Goal: Obtain resource: Download file/media

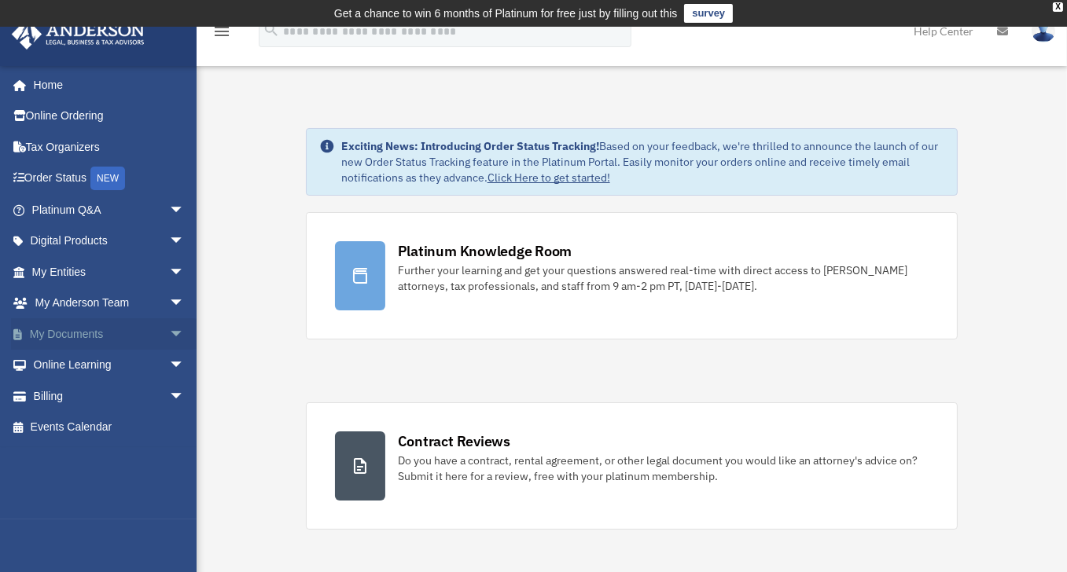
click at [45, 333] on link "My Documents arrow_drop_down" at bounding box center [109, 333] width 197 height 31
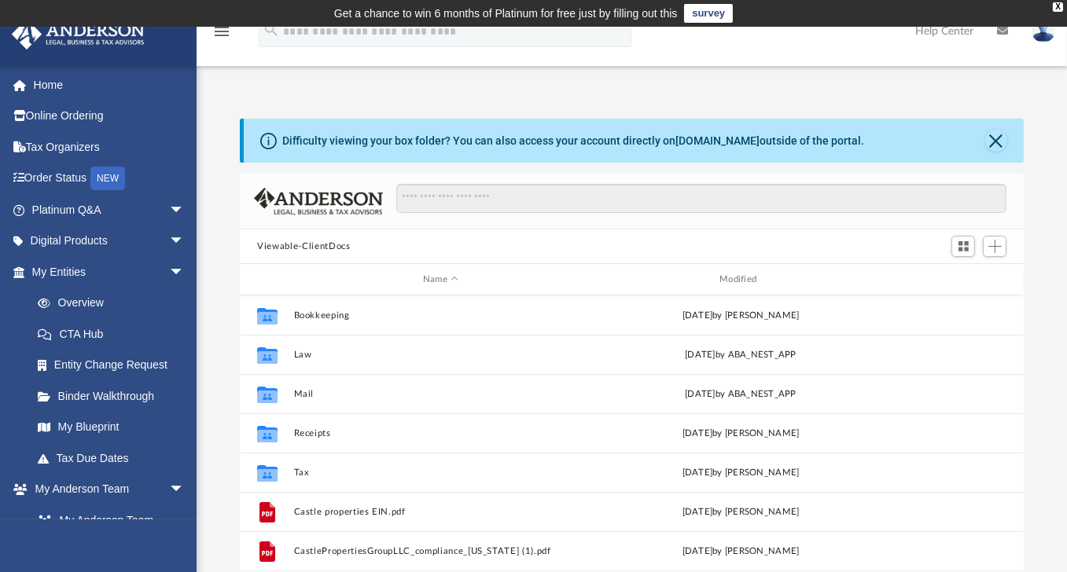
scroll to position [346, 771]
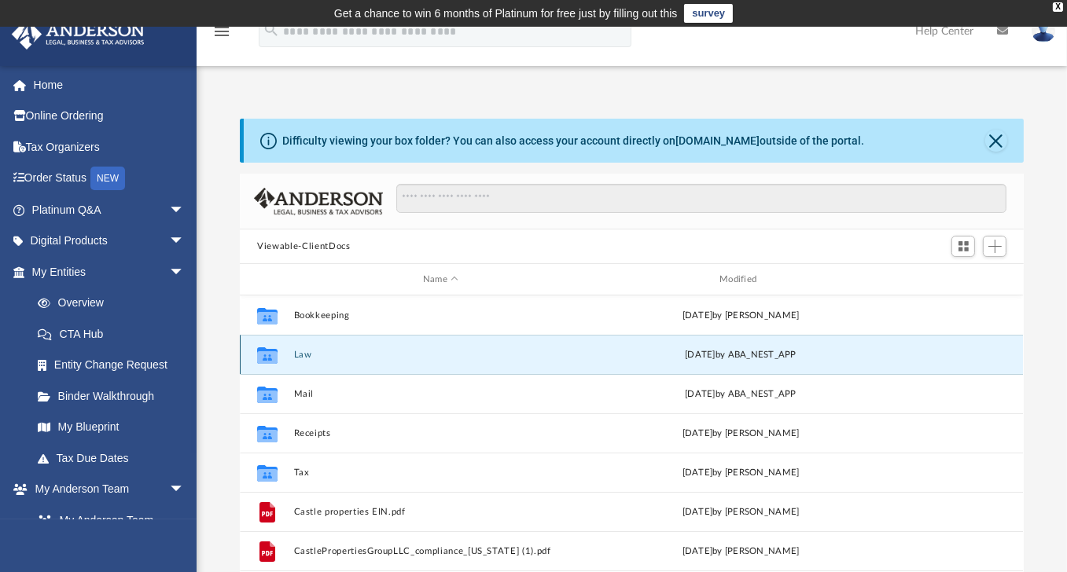
click at [308, 357] on button "Law" at bounding box center [440, 355] width 293 height 10
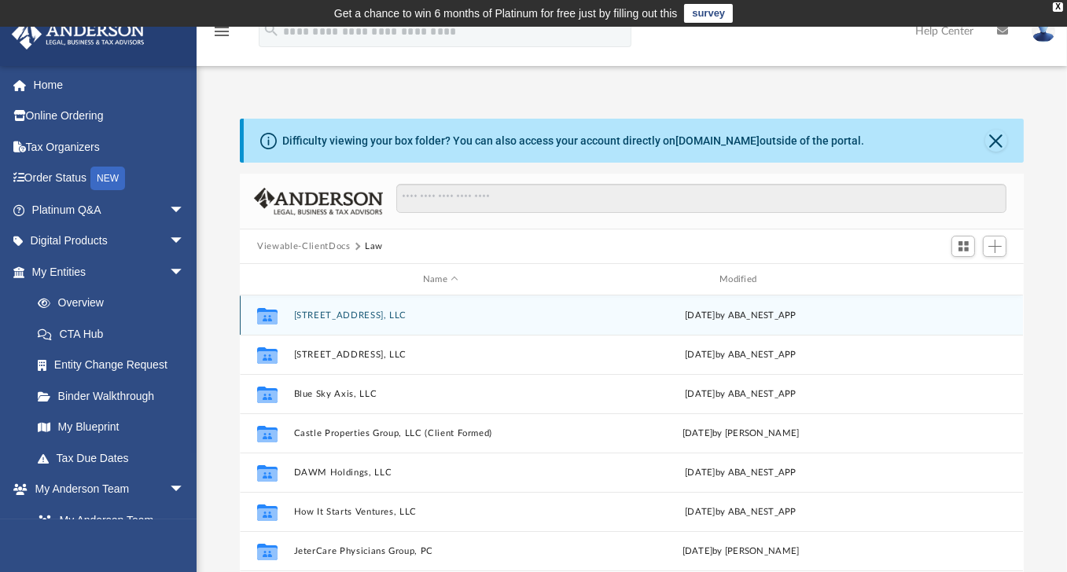
scroll to position [28, 0]
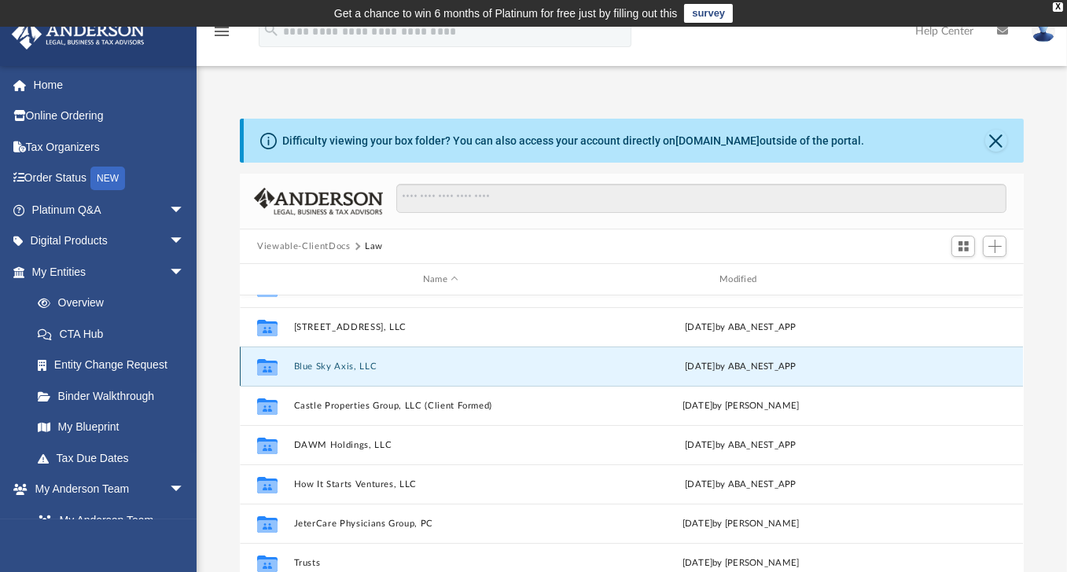
click at [329, 367] on button "Blue Sky Axis, LLC" at bounding box center [440, 367] width 293 height 10
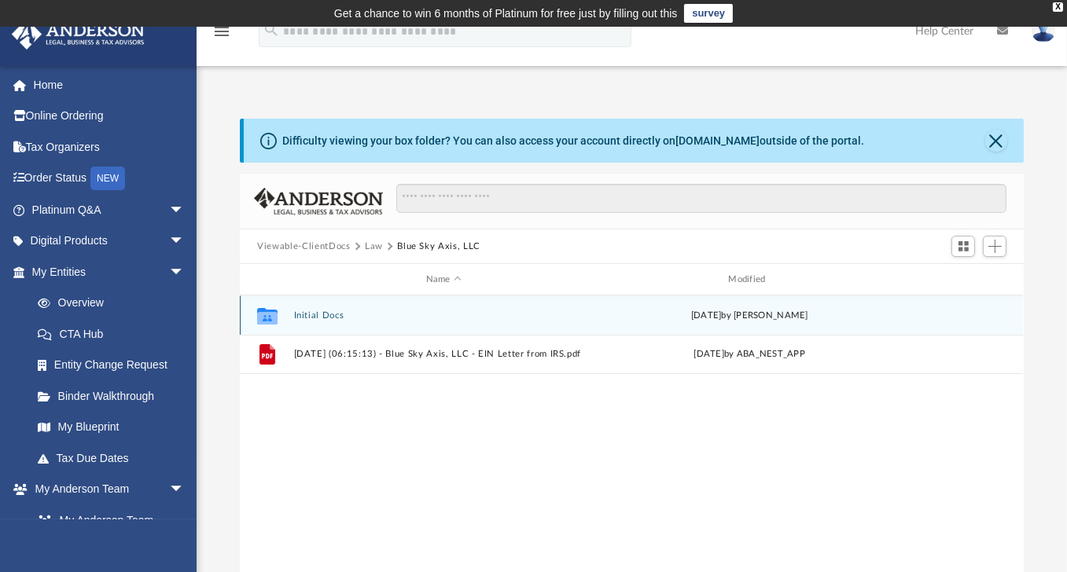
scroll to position [0, 0]
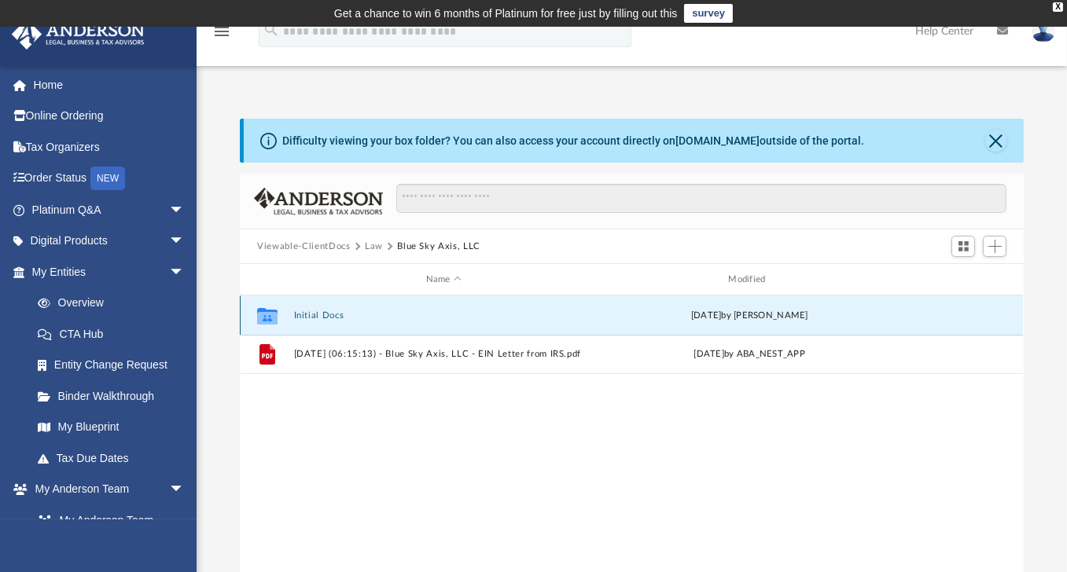
click at [329, 311] on button "Initial Docs" at bounding box center [444, 316] width 300 height 10
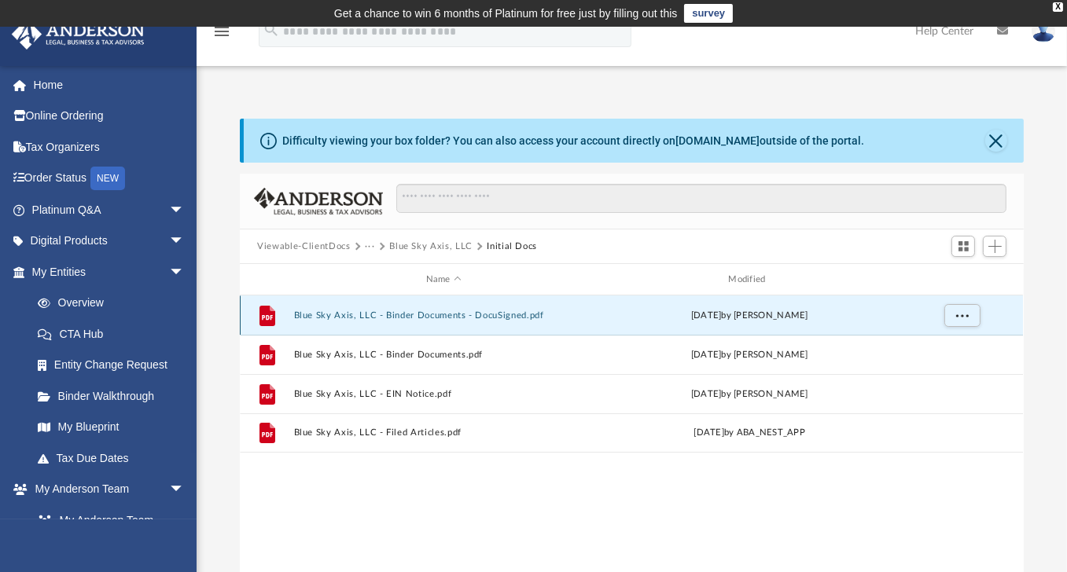
click at [414, 314] on button "Blue Sky Axis, LLC - Binder Documents - DocuSigned.pdf" at bounding box center [444, 316] width 300 height 10
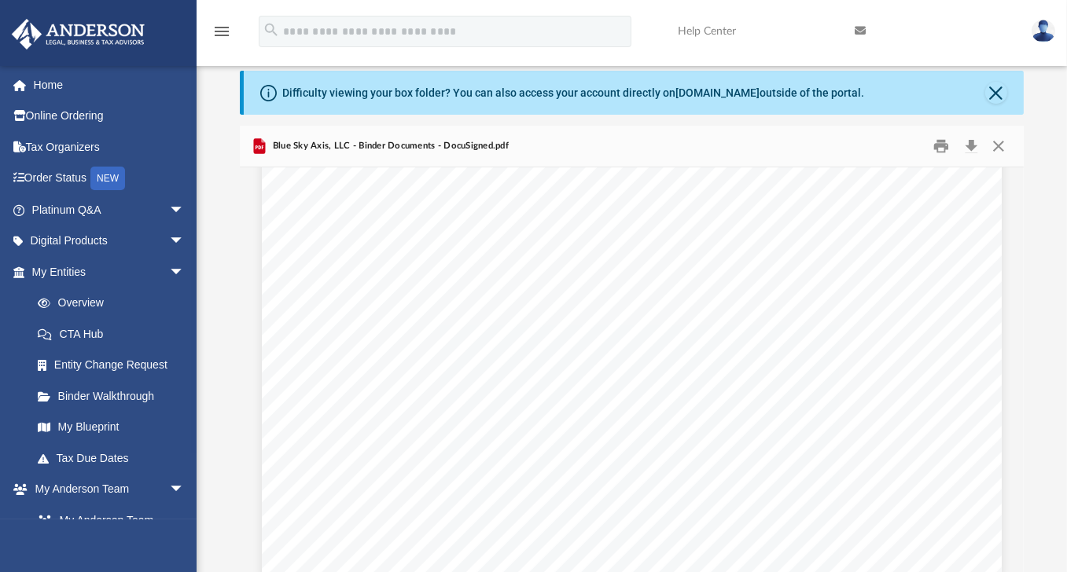
scroll to position [15280, 0]
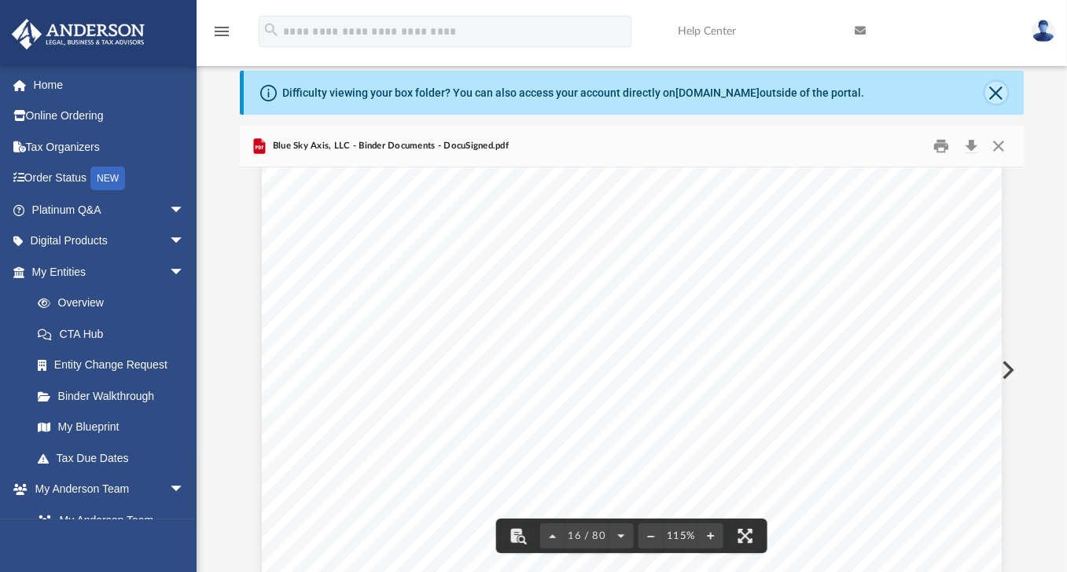
click at [999, 94] on button "Close" at bounding box center [996, 93] width 22 height 22
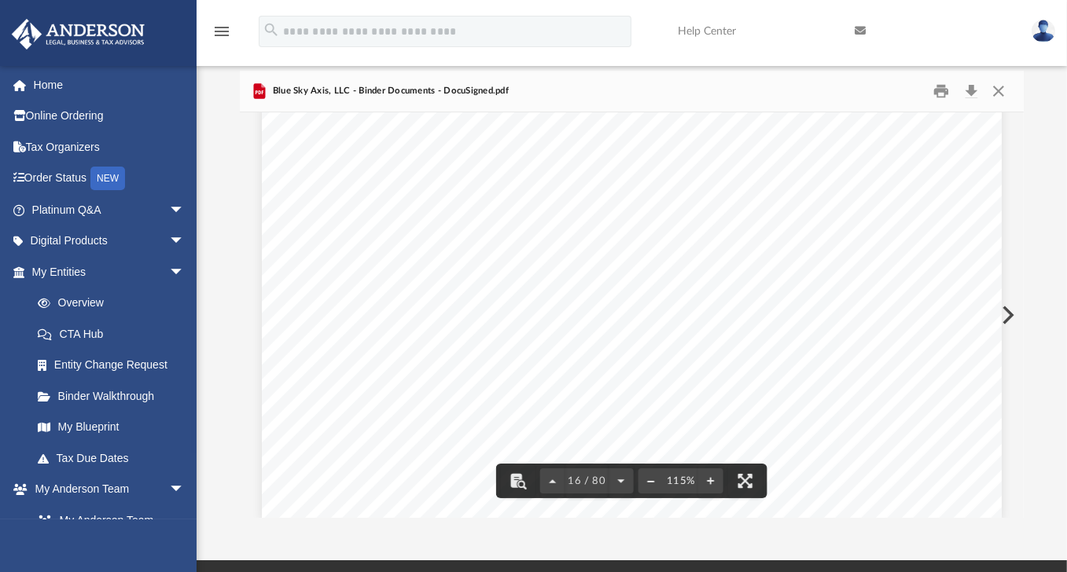
click at [649, 482] on button "File preview" at bounding box center [650, 481] width 25 height 35
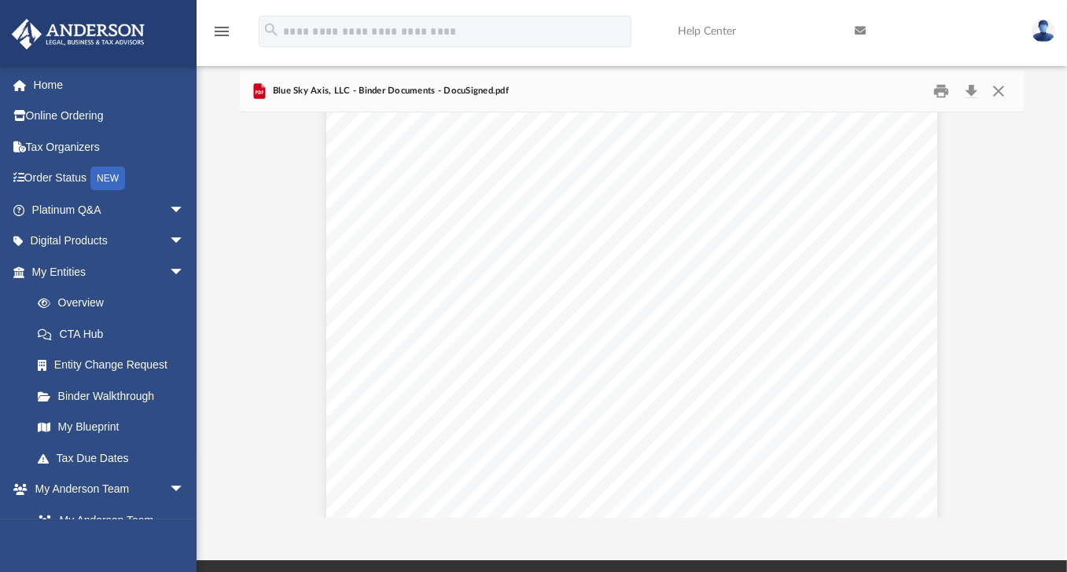
scroll to position [53957, 0]
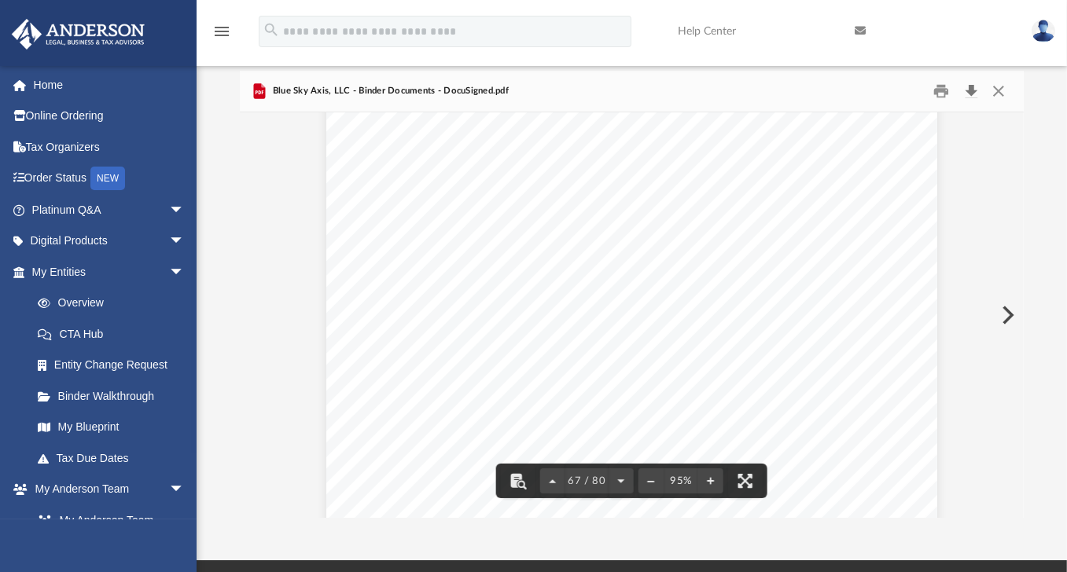
click at [973, 94] on button "Download" at bounding box center [971, 91] width 28 height 24
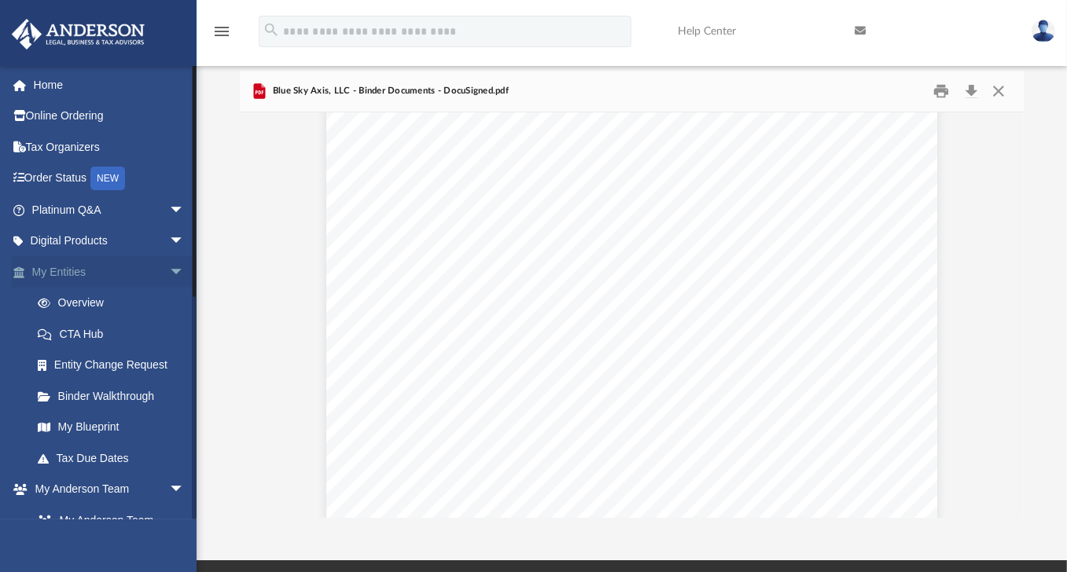
click at [39, 278] on link "My Entities arrow_drop_down" at bounding box center [109, 271] width 197 height 31
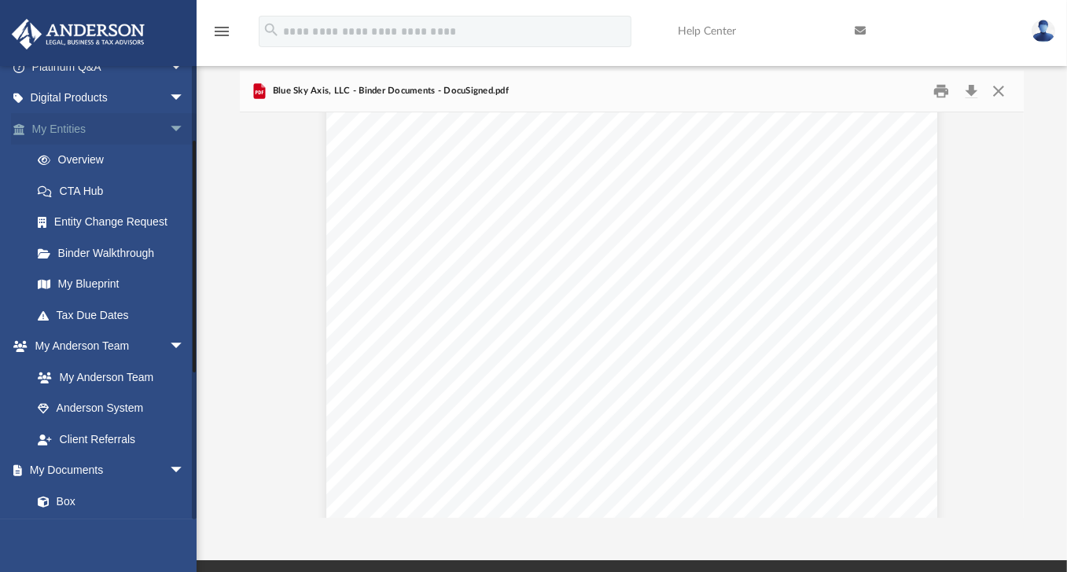
scroll to position [145, 0]
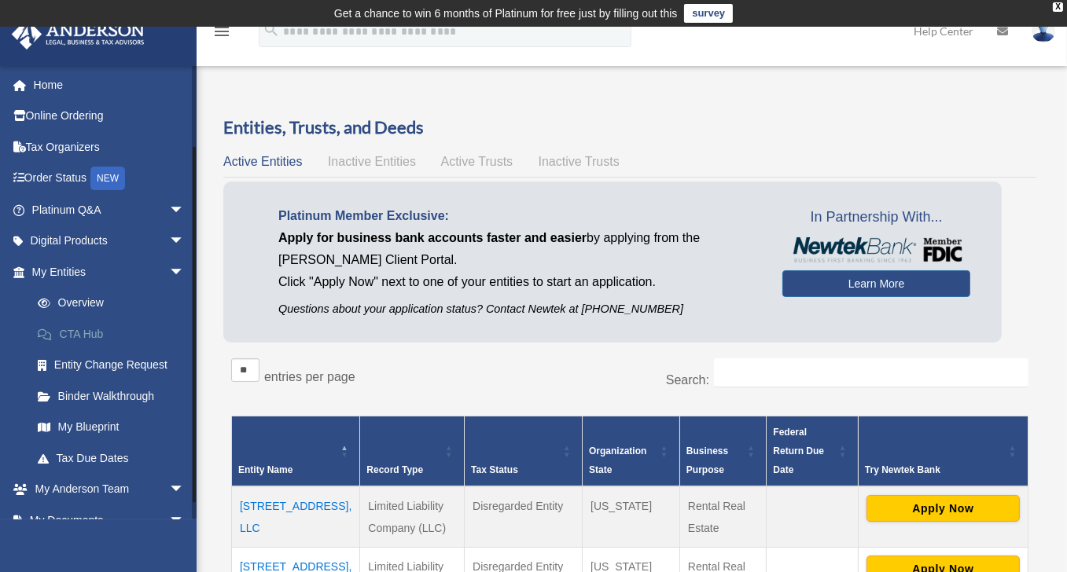
scroll to position [113, 0]
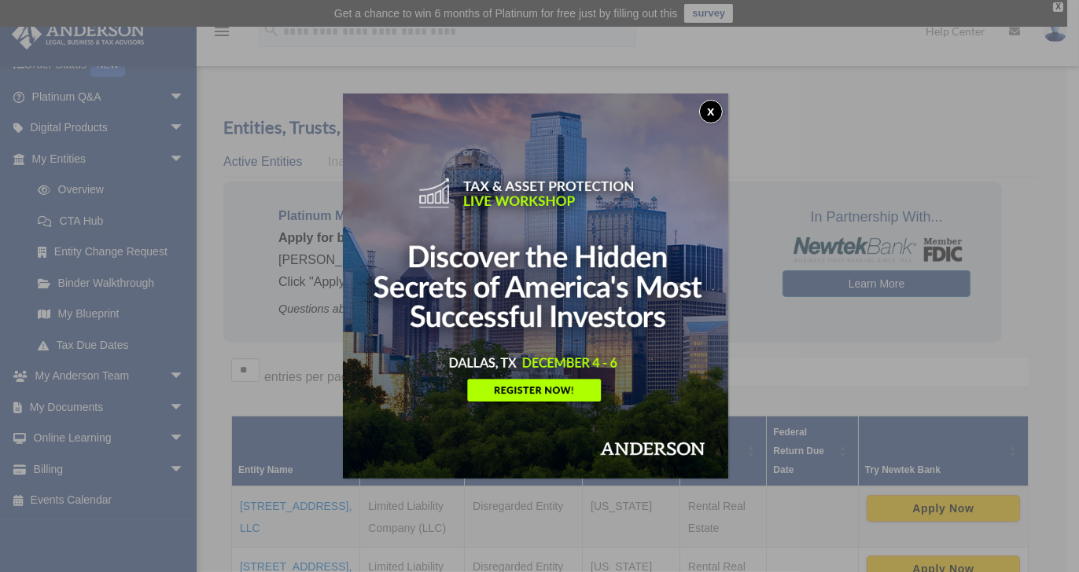
click at [63, 410] on div "x" at bounding box center [539, 286] width 1079 height 572
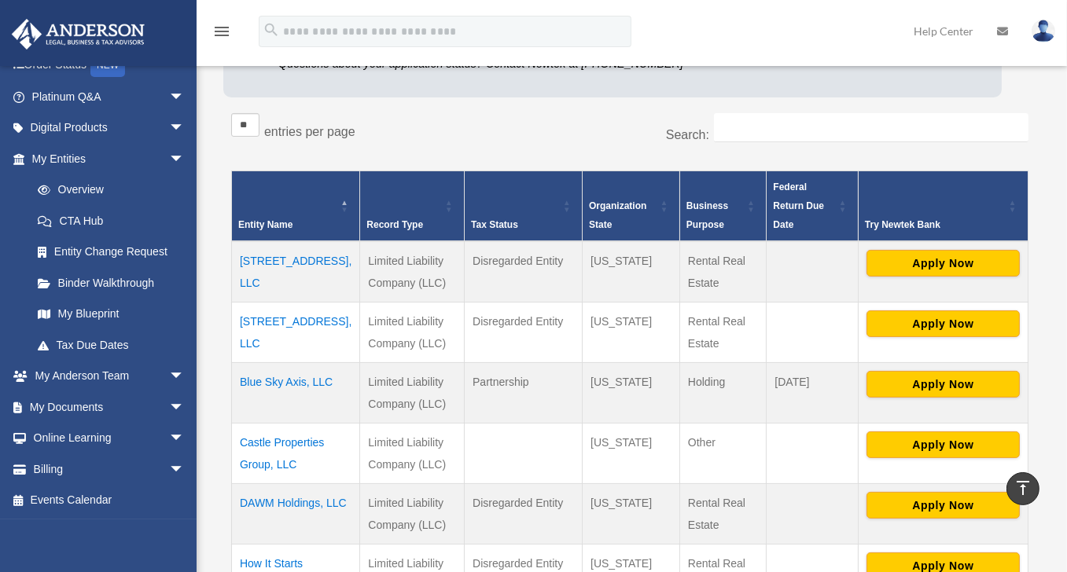
scroll to position [363, 0]
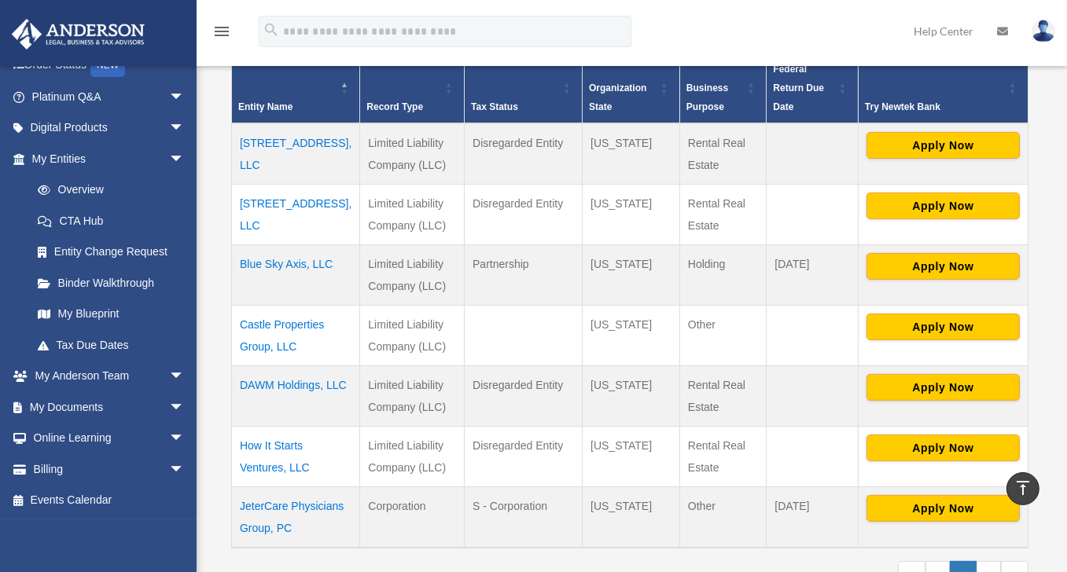
click at [293, 455] on td "How It Starts Ventures, LLC" at bounding box center [296, 457] width 128 height 61
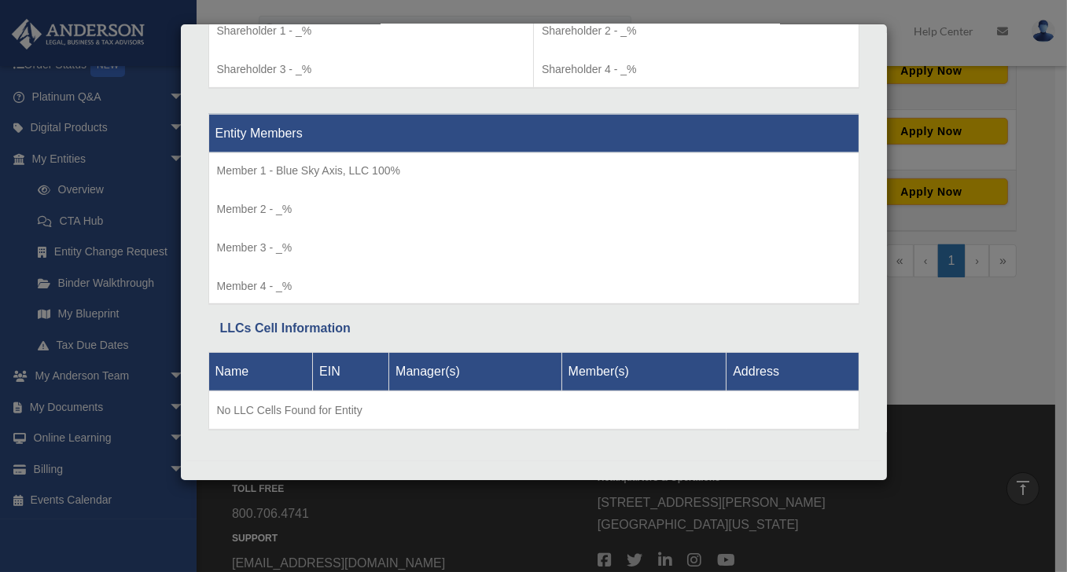
scroll to position [680, 0]
click at [46, 413] on div "Details × Articles Sent Organizational Date" at bounding box center [533, 286] width 1067 height 572
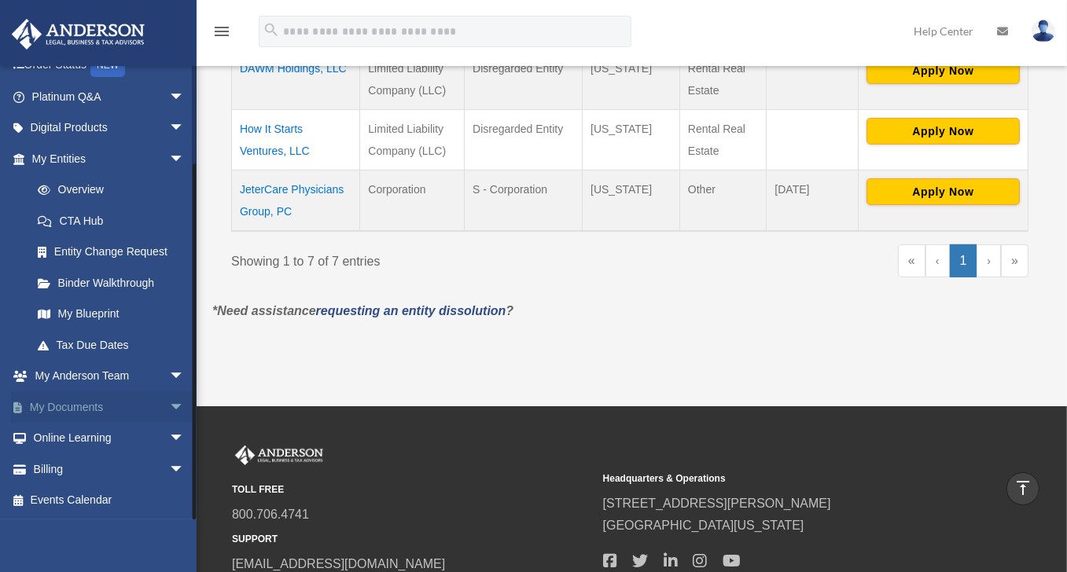
click at [63, 407] on link "My Documents arrow_drop_down" at bounding box center [109, 407] width 197 height 31
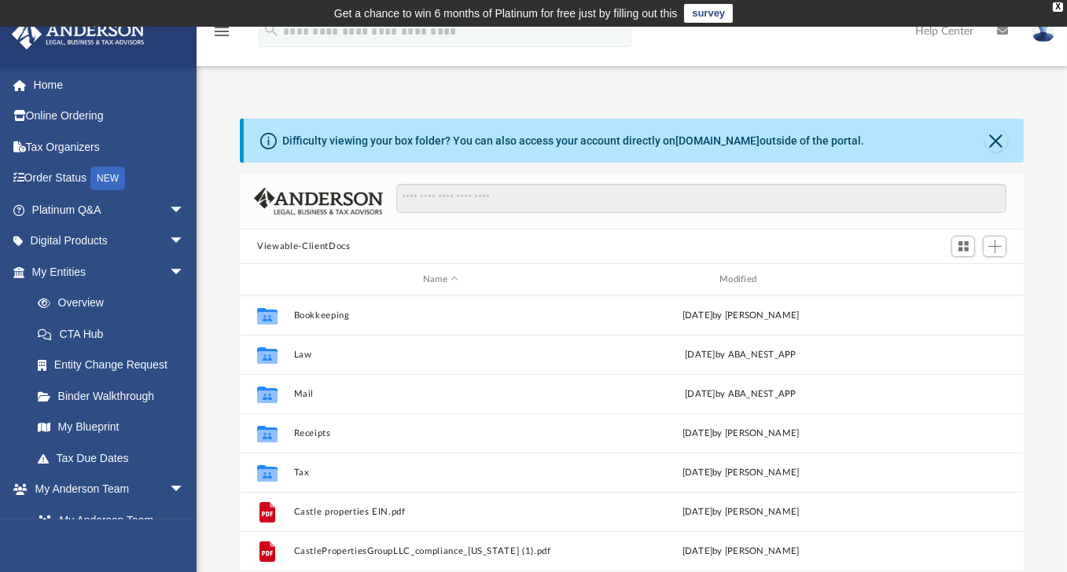
scroll to position [346, 771]
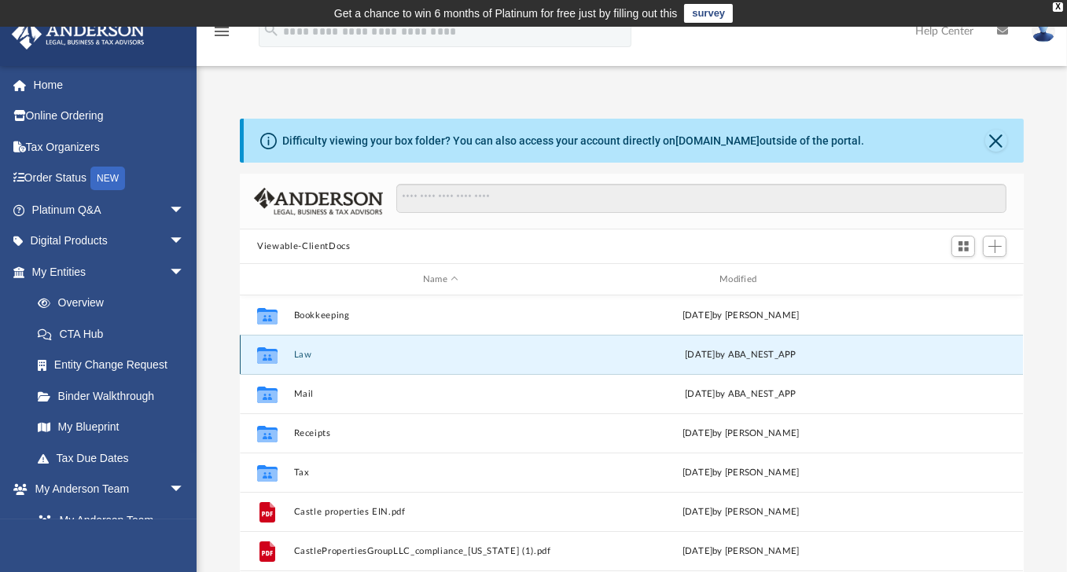
click at [308, 353] on button "Law" at bounding box center [440, 355] width 293 height 10
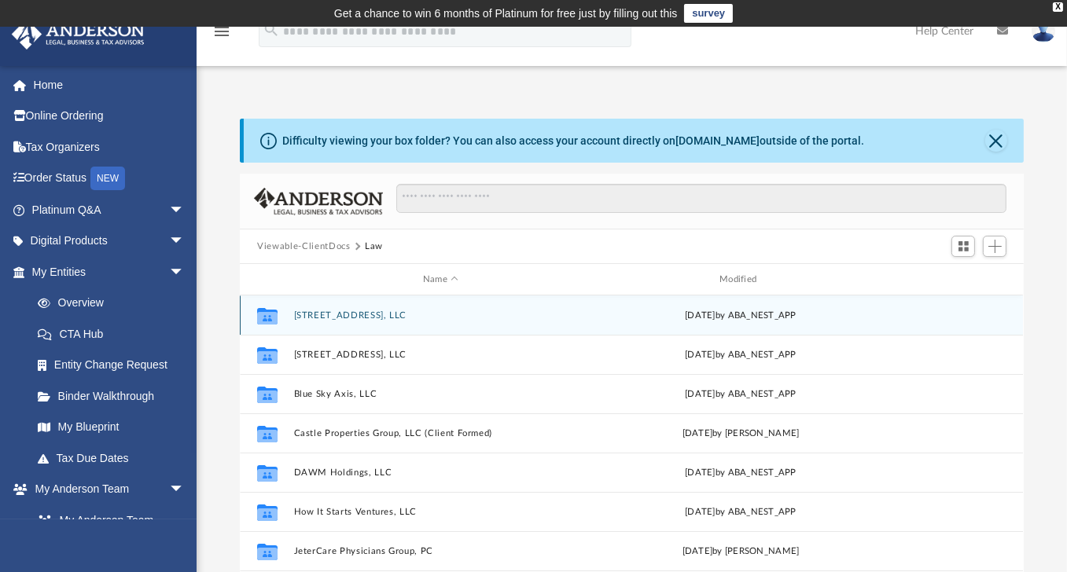
scroll to position [28, 0]
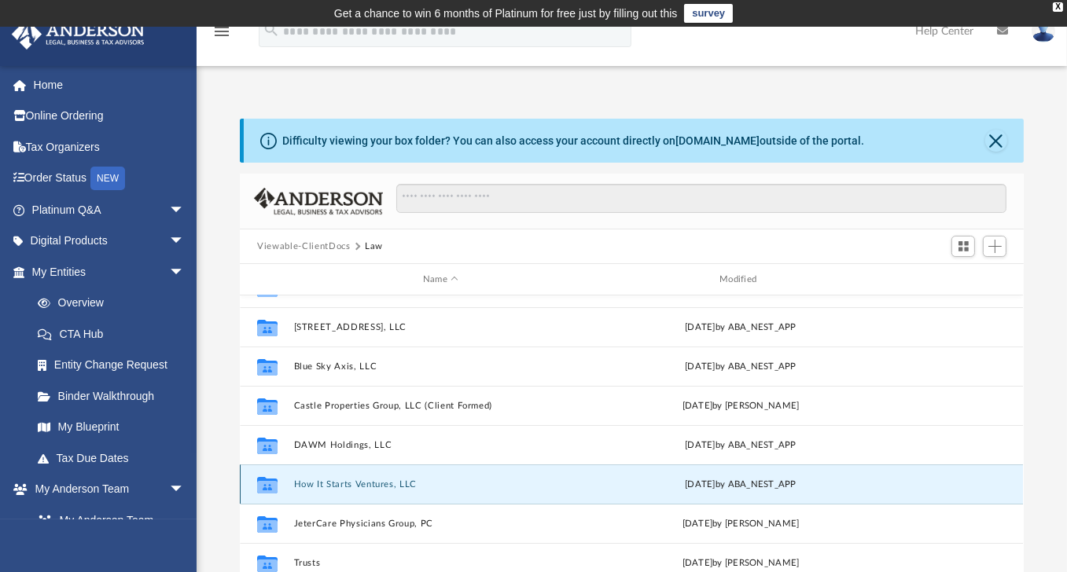
click at [344, 485] on button "How It Starts Ventures, LLC" at bounding box center [440, 485] width 293 height 10
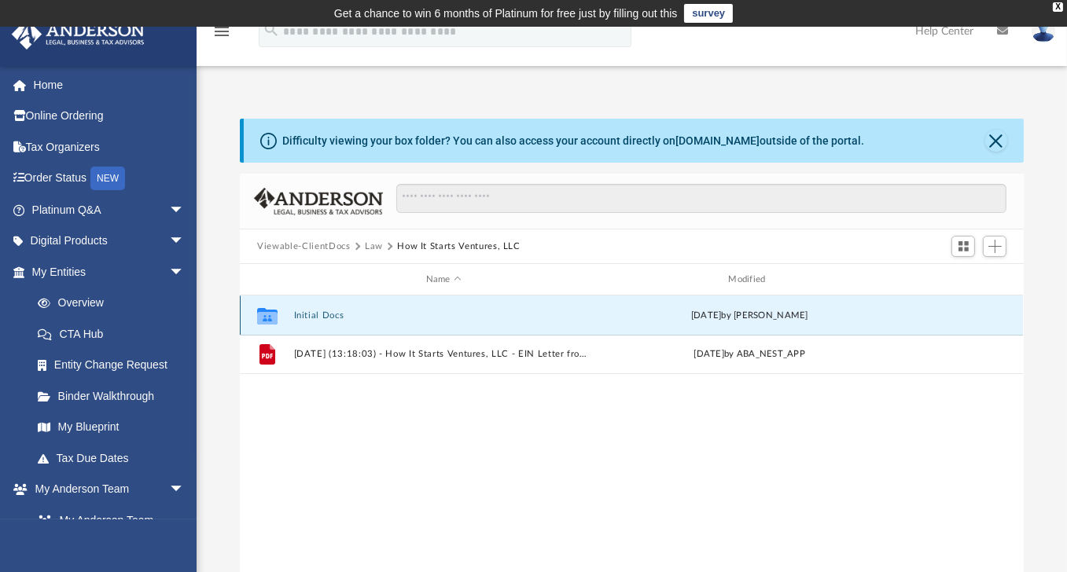
click at [307, 314] on button "Initial Docs" at bounding box center [444, 316] width 300 height 10
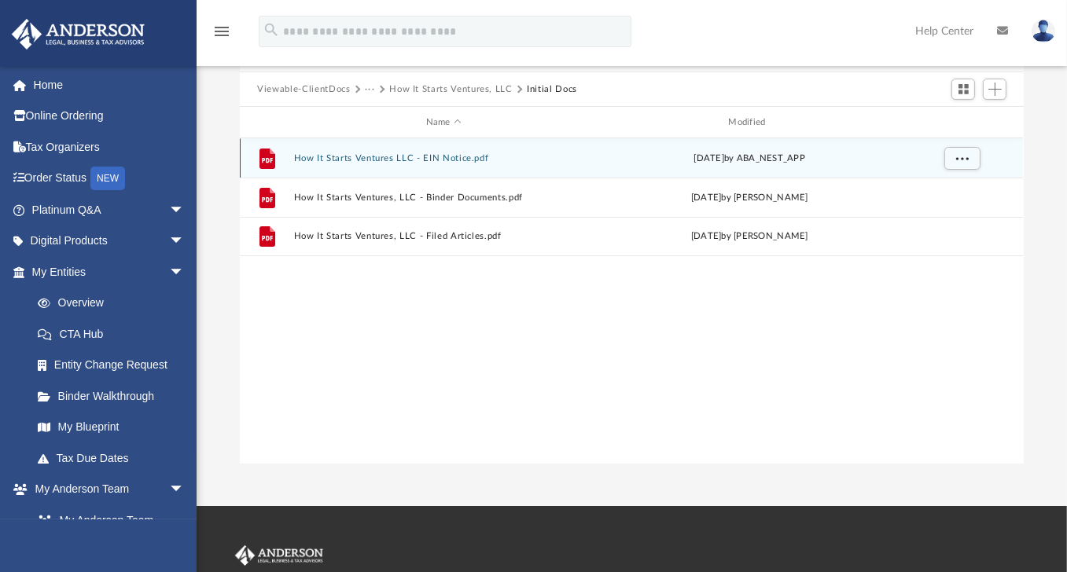
scroll to position [159, 0]
